Goal: Download file/media

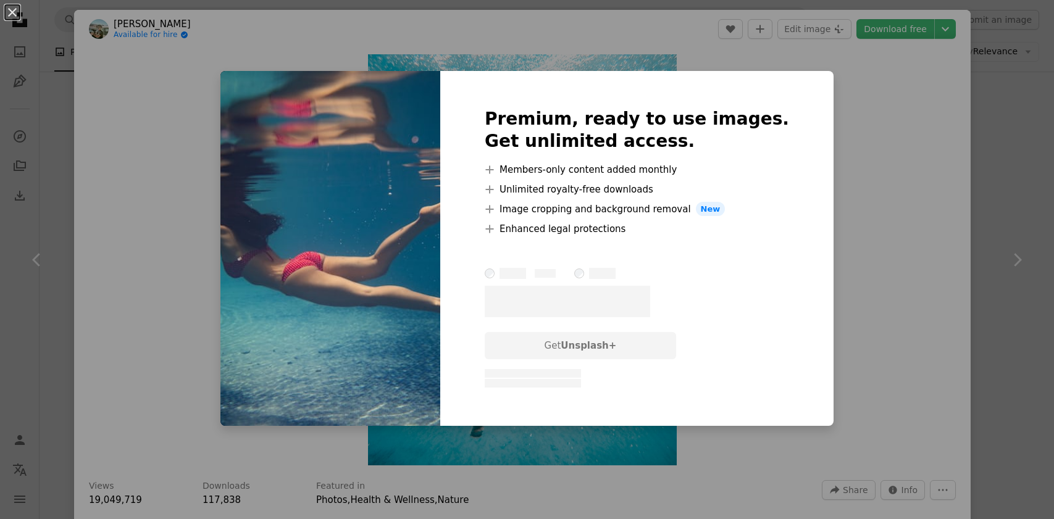
scroll to position [22694, 0]
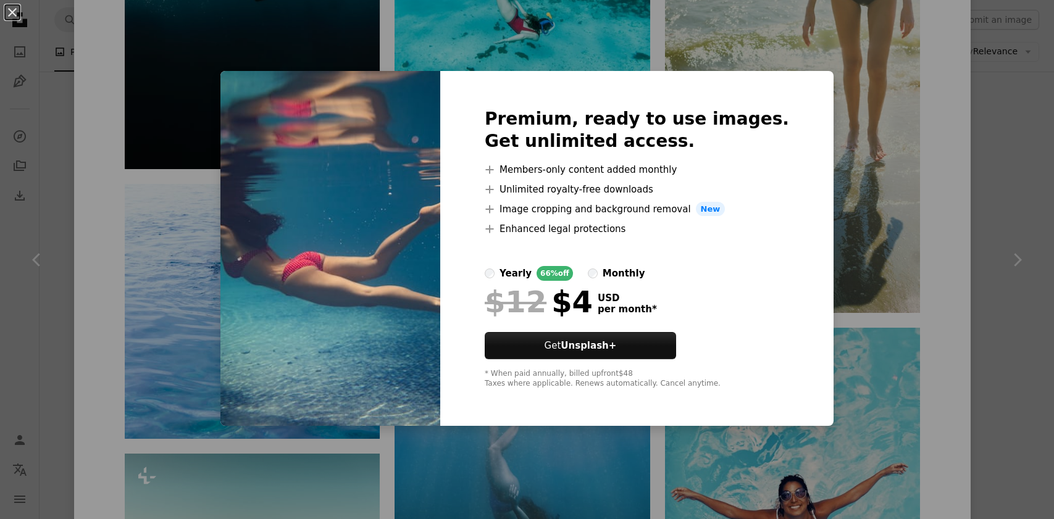
click at [967, 185] on div "An X shape Premium, ready to use images. Get unlimited access. A plus sign Memb…" at bounding box center [527, 259] width 1054 height 519
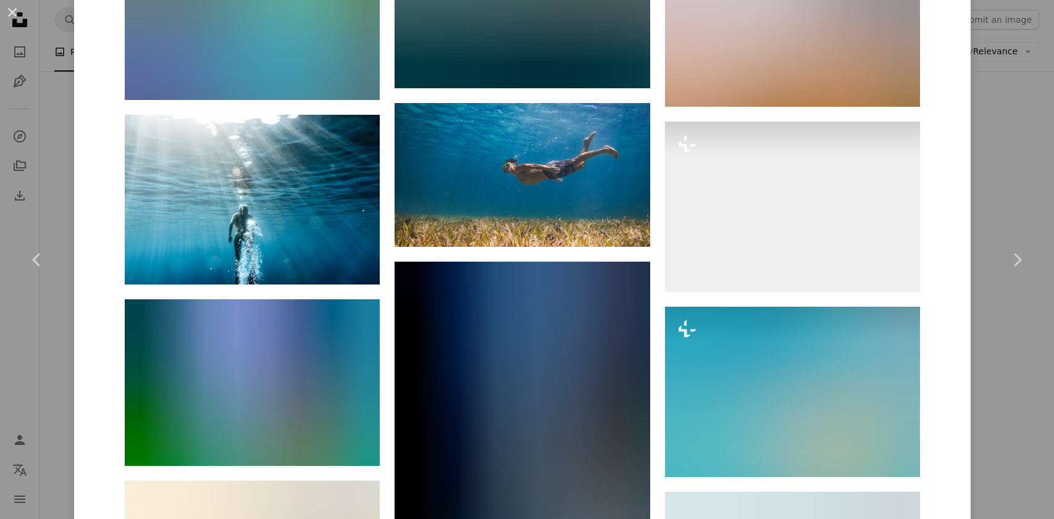
scroll to position [27323, 0]
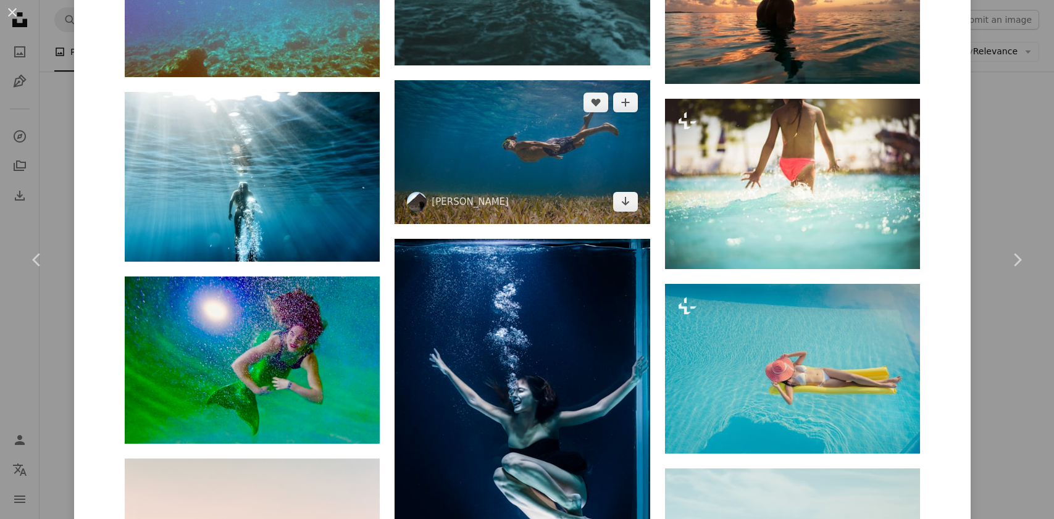
click at [565, 175] on img at bounding box center [521, 151] width 255 height 143
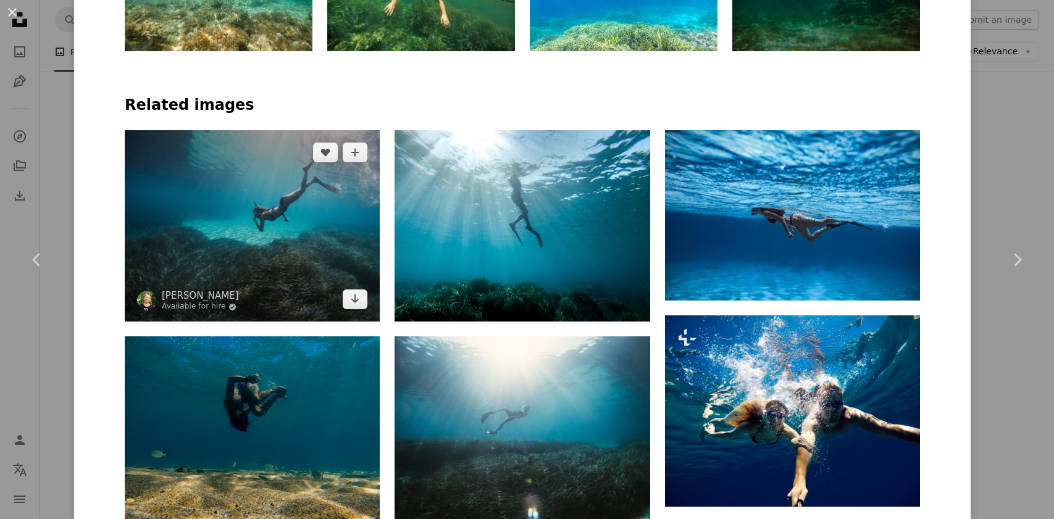
scroll to position [864, 0]
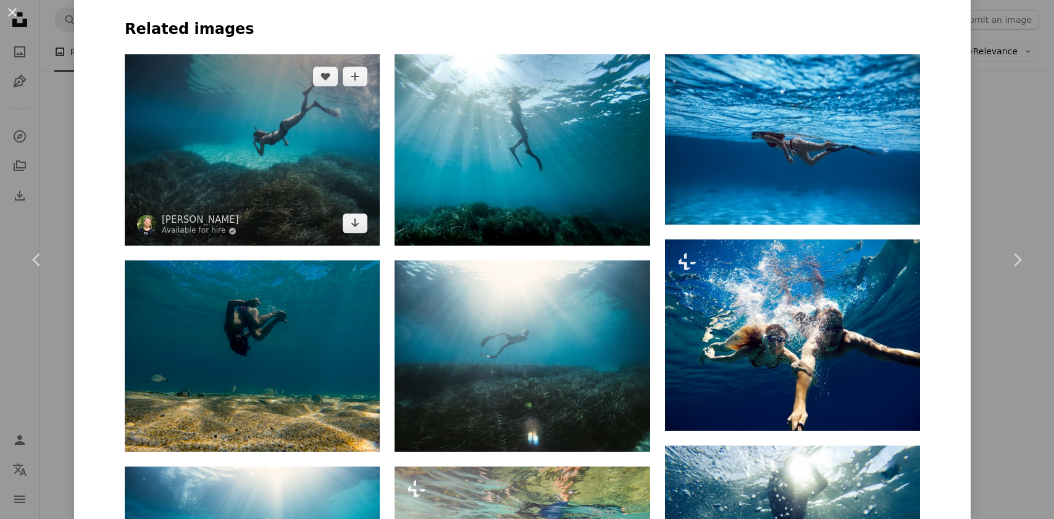
click at [315, 172] on img at bounding box center [252, 149] width 255 height 191
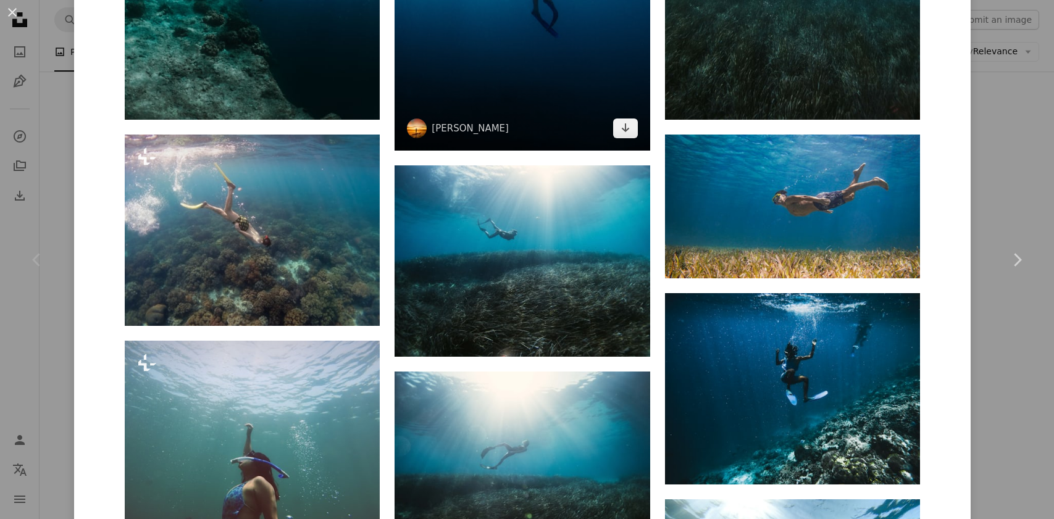
scroll to position [1173, 0]
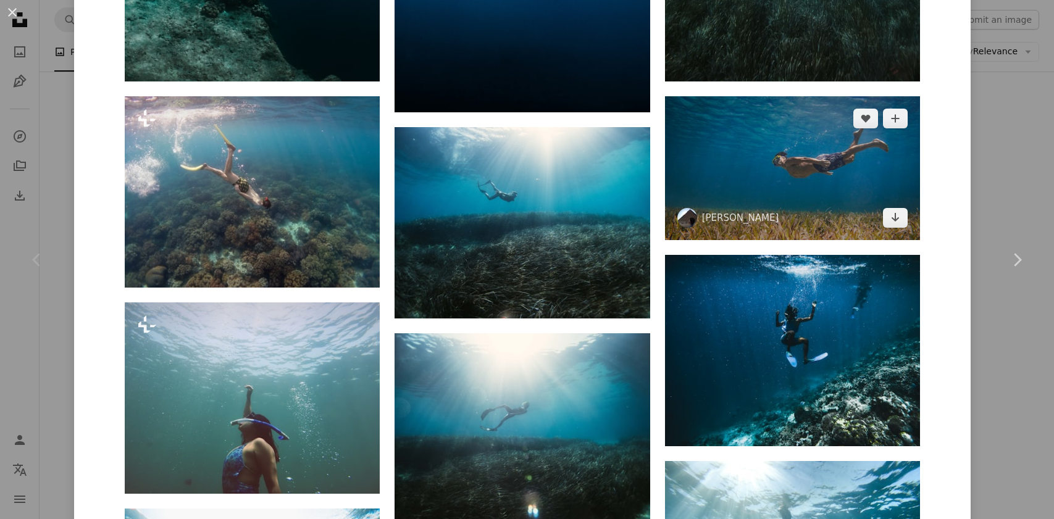
click at [785, 175] on img at bounding box center [792, 167] width 255 height 143
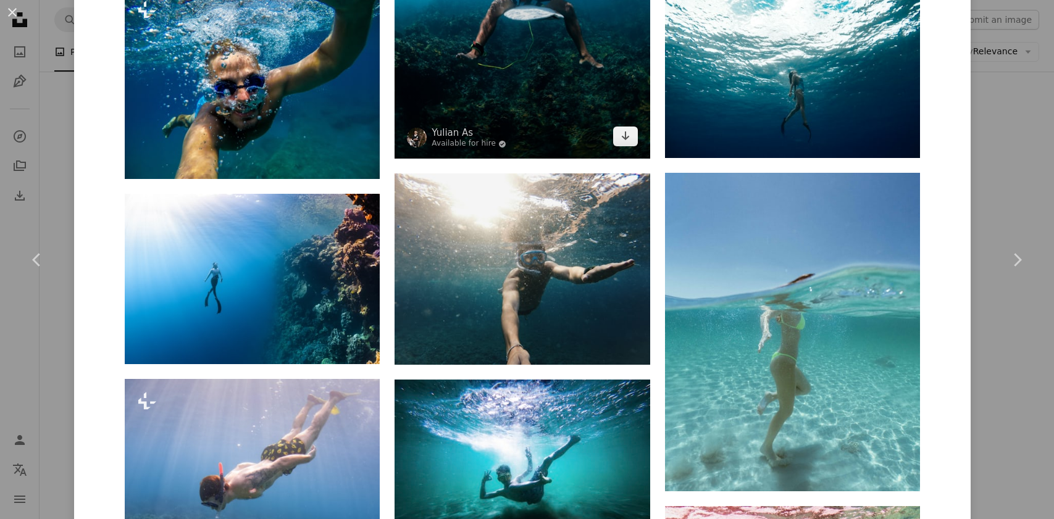
scroll to position [2346, 0]
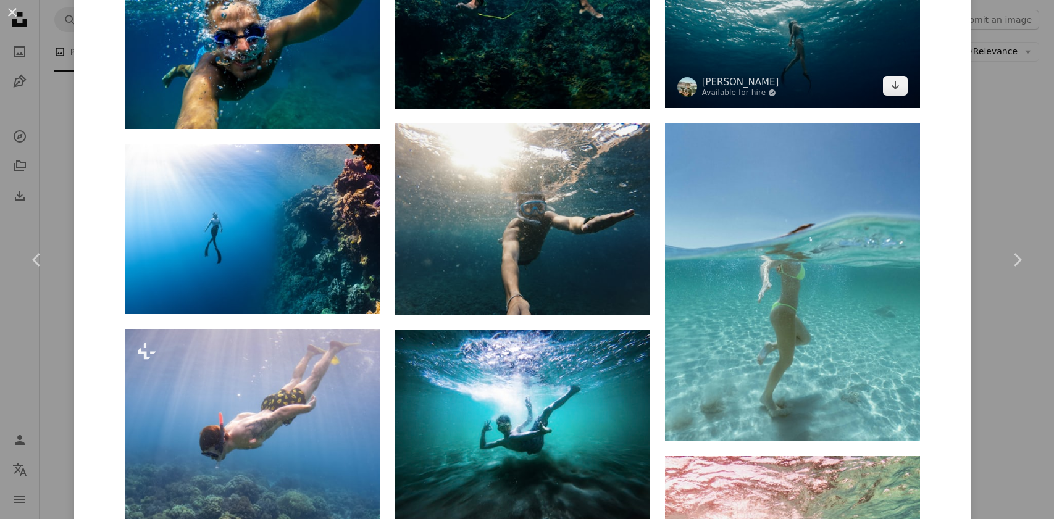
click at [811, 48] on img at bounding box center [792, 12] width 255 height 191
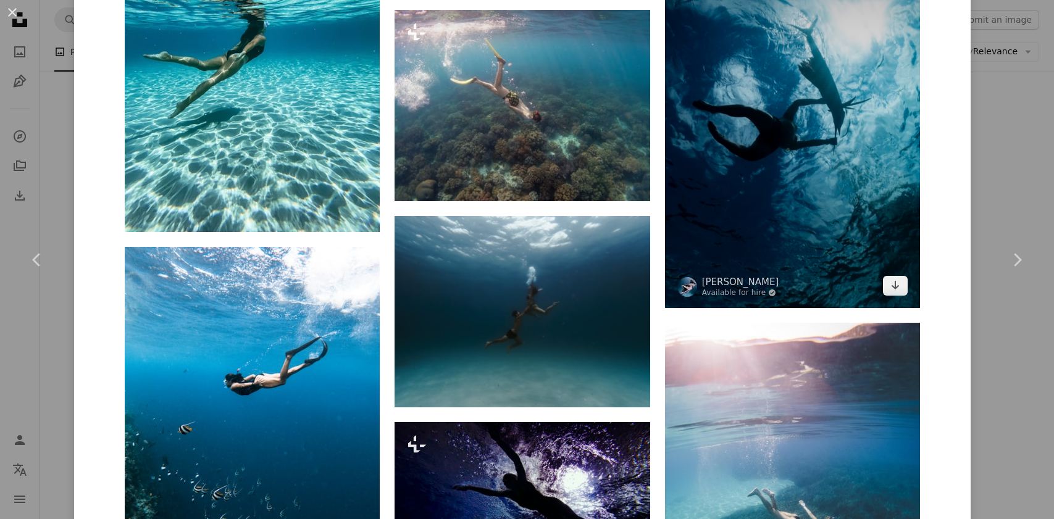
scroll to position [2099, 0]
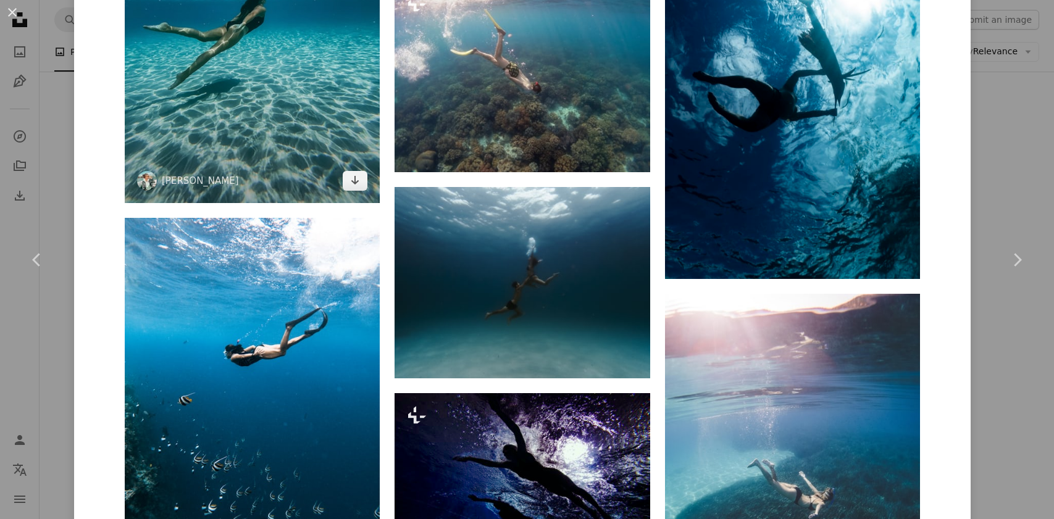
click at [296, 114] on img at bounding box center [252, 33] width 255 height 340
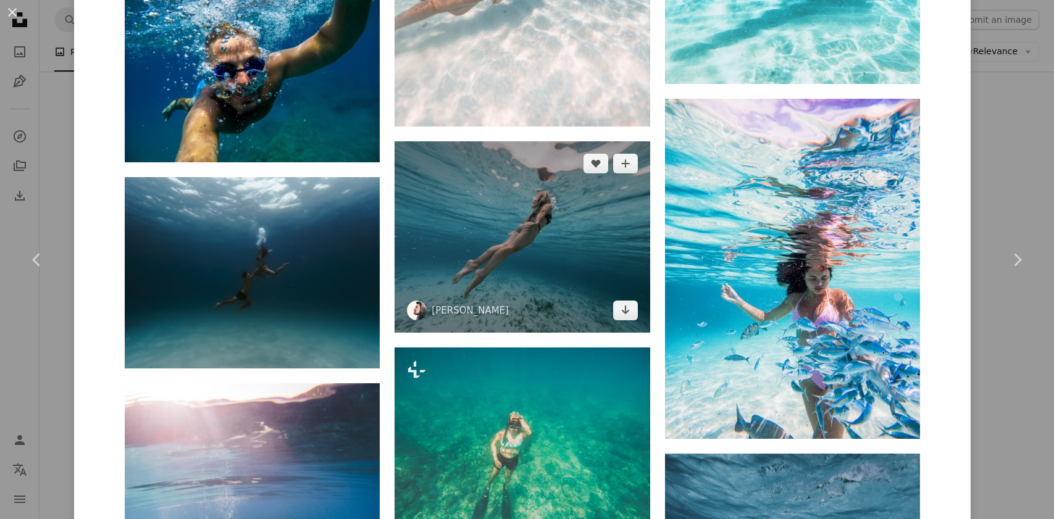
scroll to position [2346, 0]
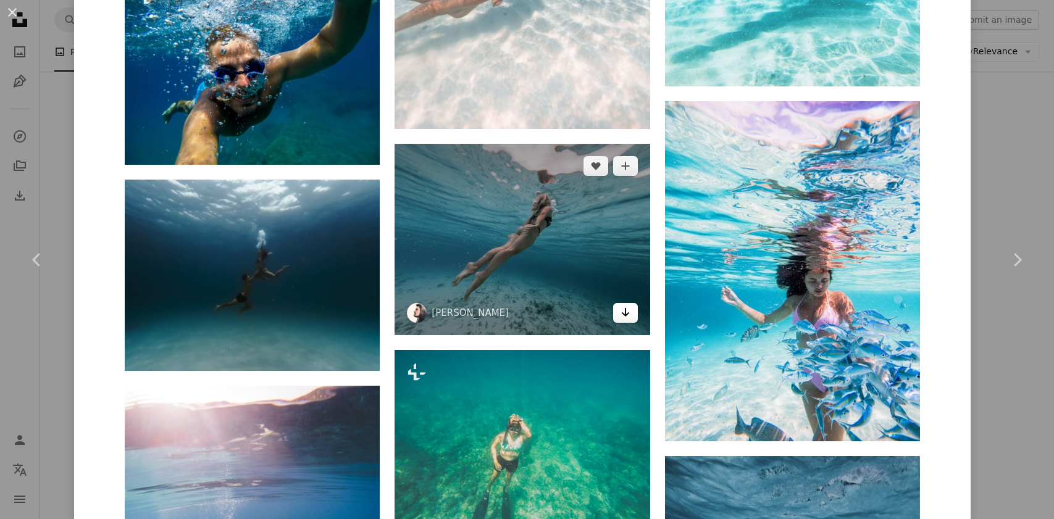
click at [623, 305] on icon "Arrow pointing down" at bounding box center [625, 312] width 10 height 15
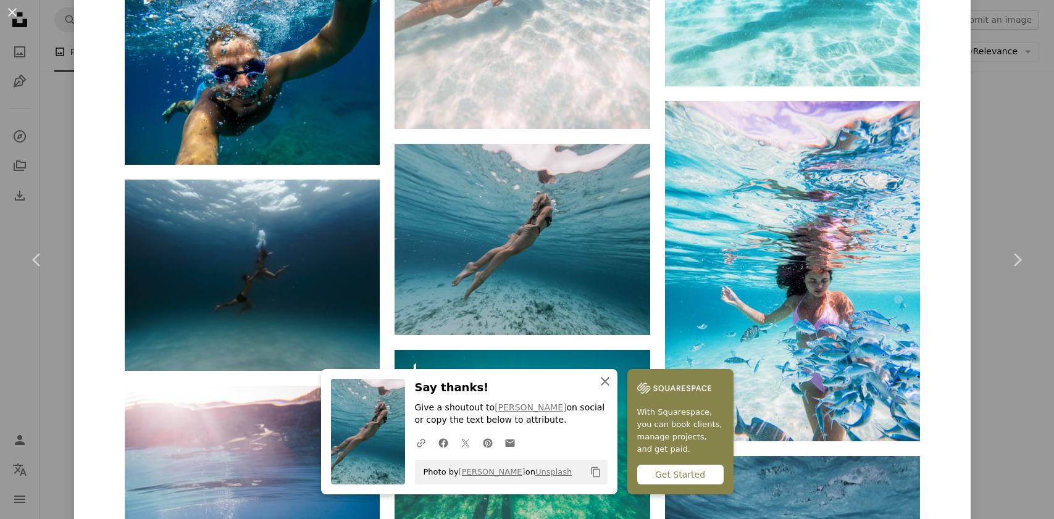
click at [598, 380] on icon "An X shape" at bounding box center [605, 381] width 15 height 15
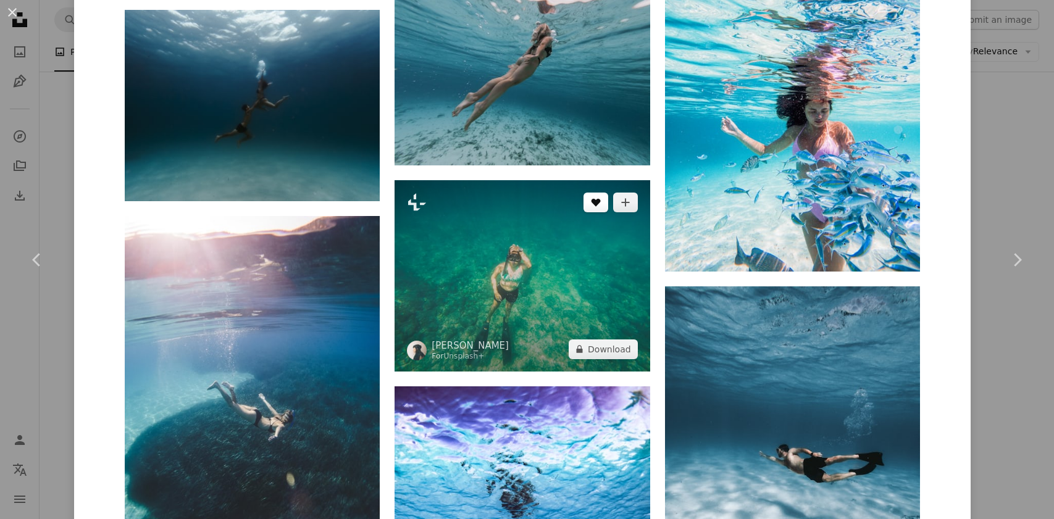
scroll to position [2222, 0]
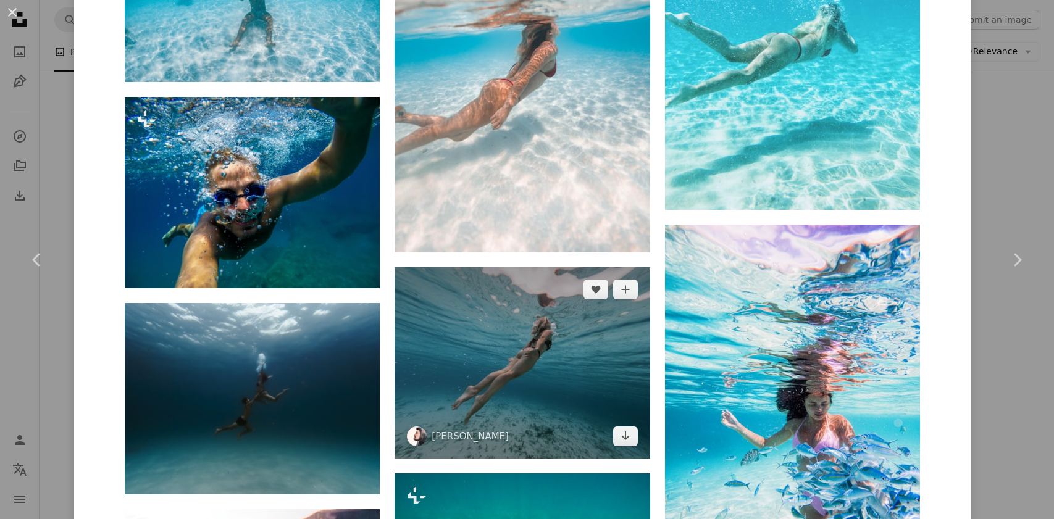
click at [579, 312] on img at bounding box center [521, 362] width 255 height 191
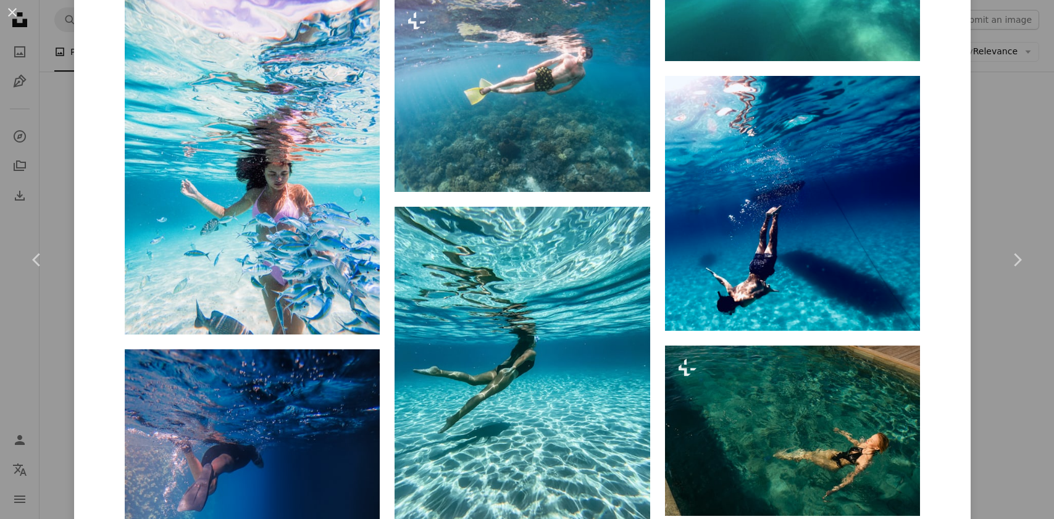
scroll to position [2963, 0]
